Goal: Task Accomplishment & Management: Use online tool/utility

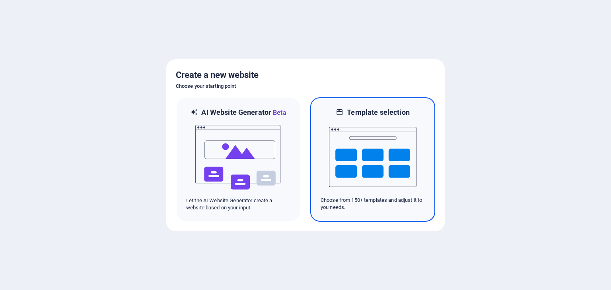
click at [336, 132] on img at bounding box center [373, 157] width 88 height 80
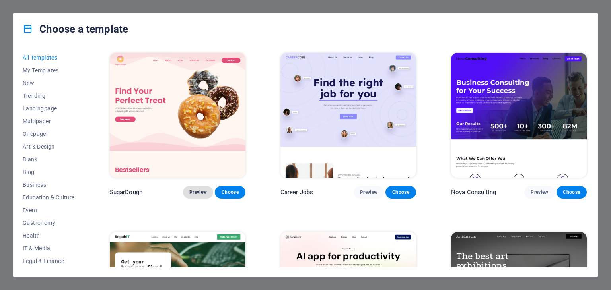
click at [191, 193] on span "Preview" at bounding box center [198, 192] width 18 height 6
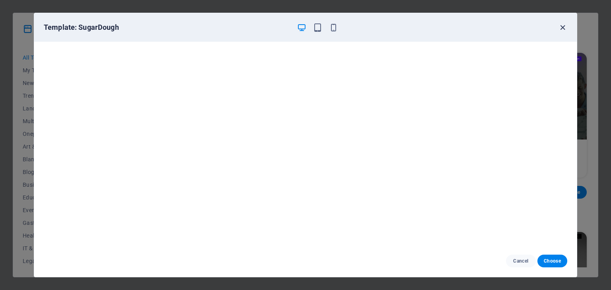
click at [564, 28] on icon "button" at bounding box center [562, 27] width 9 height 9
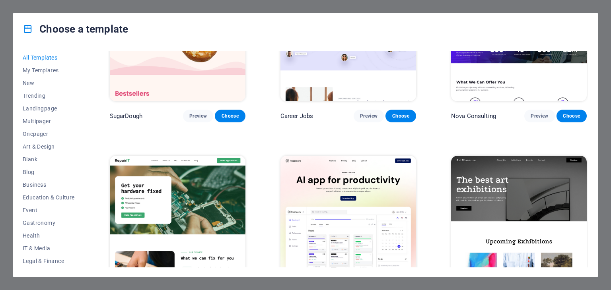
scroll to position [119, 0]
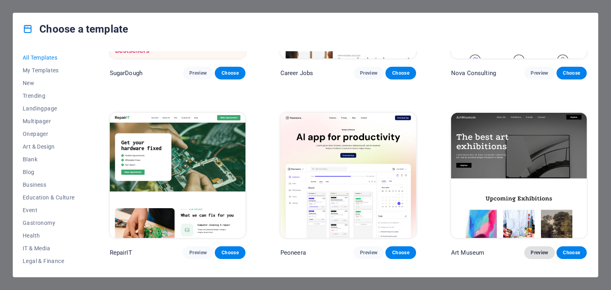
drag, startPoint x: 479, startPoint y: 132, endPoint x: 538, endPoint y: 253, distance: 134.5
click at [538, 253] on span "Preview" at bounding box center [540, 253] width 18 height 6
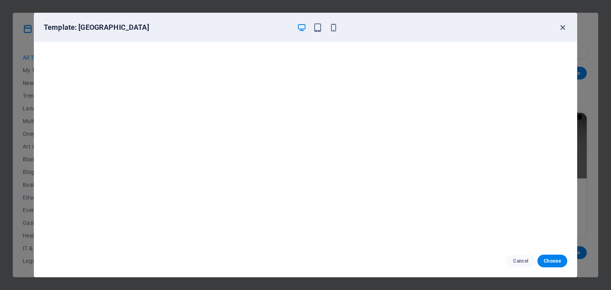
click at [562, 27] on icon "button" at bounding box center [562, 27] width 9 height 9
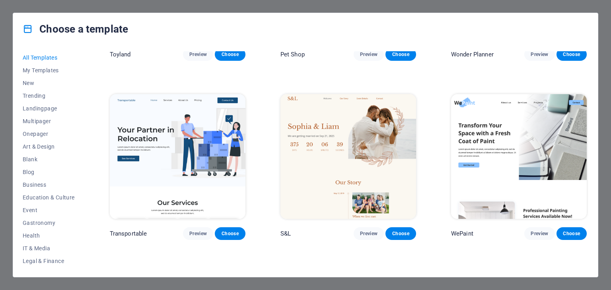
scroll to position [676, 0]
click at [200, 231] on span "Preview" at bounding box center [198, 234] width 18 height 6
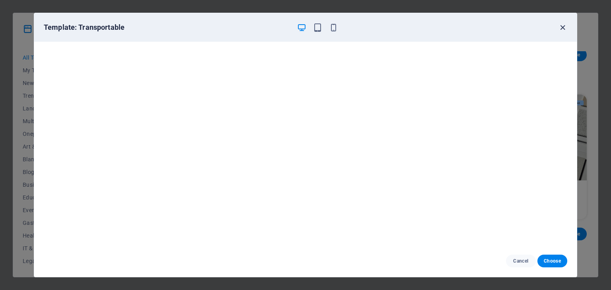
click at [566, 29] on icon "button" at bounding box center [562, 27] width 9 height 9
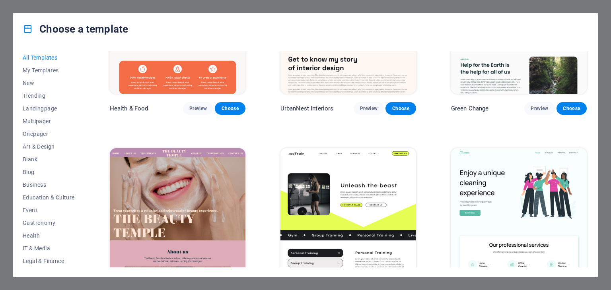
scroll to position [1392, 0]
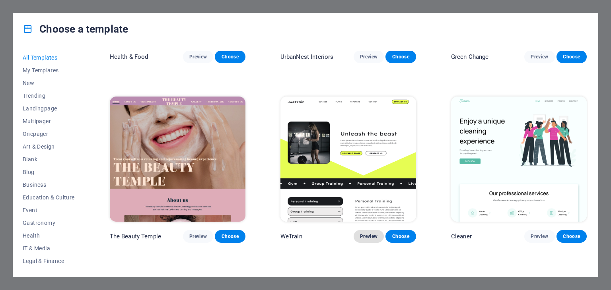
click at [372, 234] on button "Preview" at bounding box center [369, 236] width 30 height 13
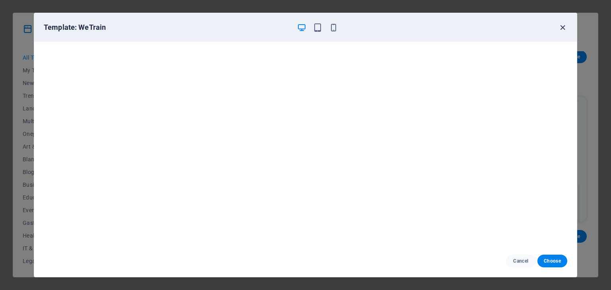
click at [559, 25] on icon "button" at bounding box center [562, 27] width 9 height 9
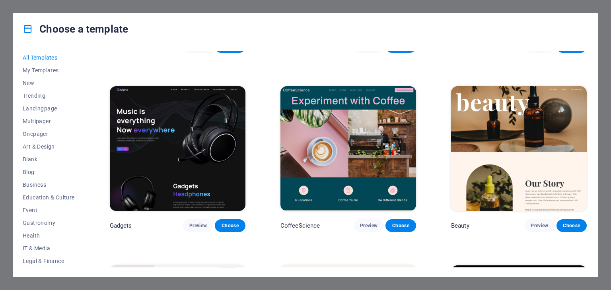
scroll to position [2426, 0]
